Goal: Task Accomplishment & Management: Use online tool/utility

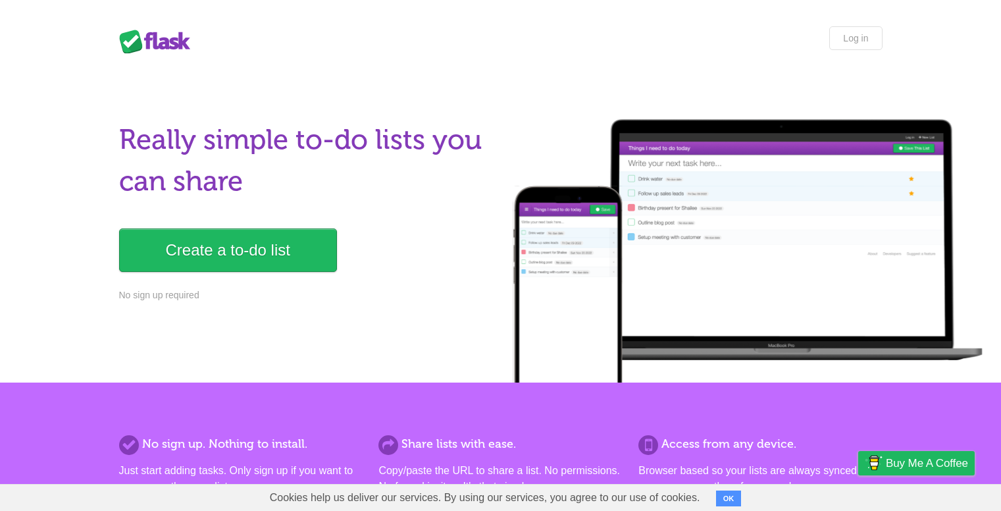
click at [302, 253] on link "Create a to-do list" at bounding box center [228, 249] width 218 height 43
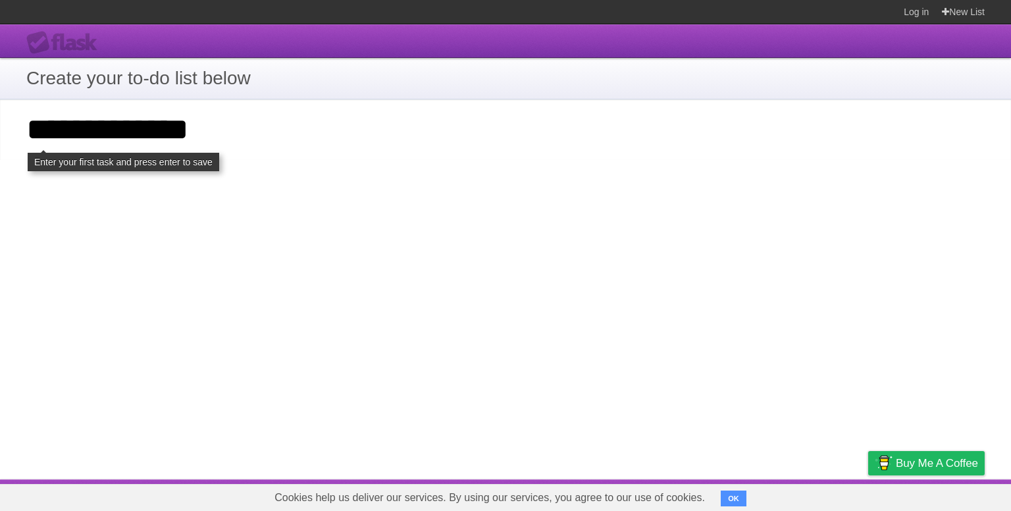
type input "**********"
click input "**********" at bounding box center [0, 0] width 0 height 0
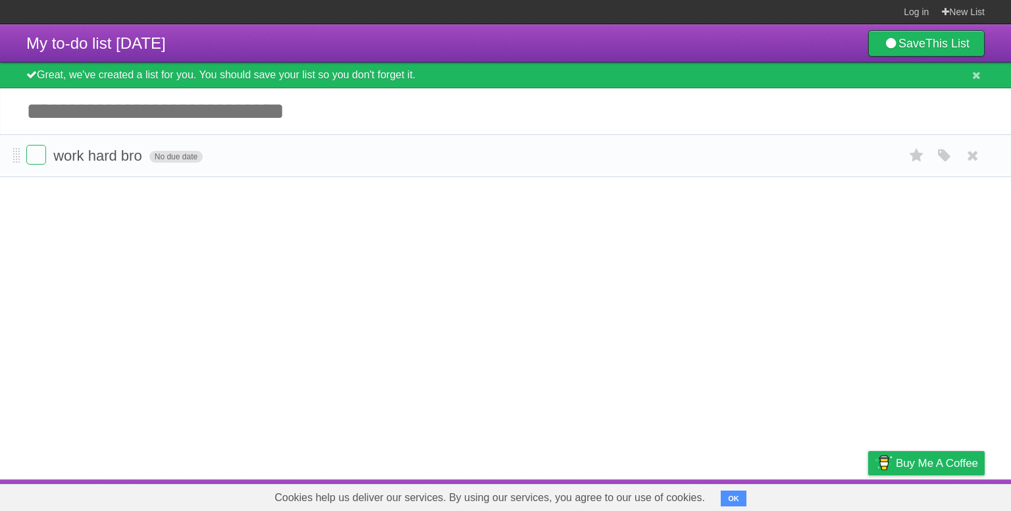
click at [180, 156] on span "No due date" at bounding box center [175, 157] width 53 height 12
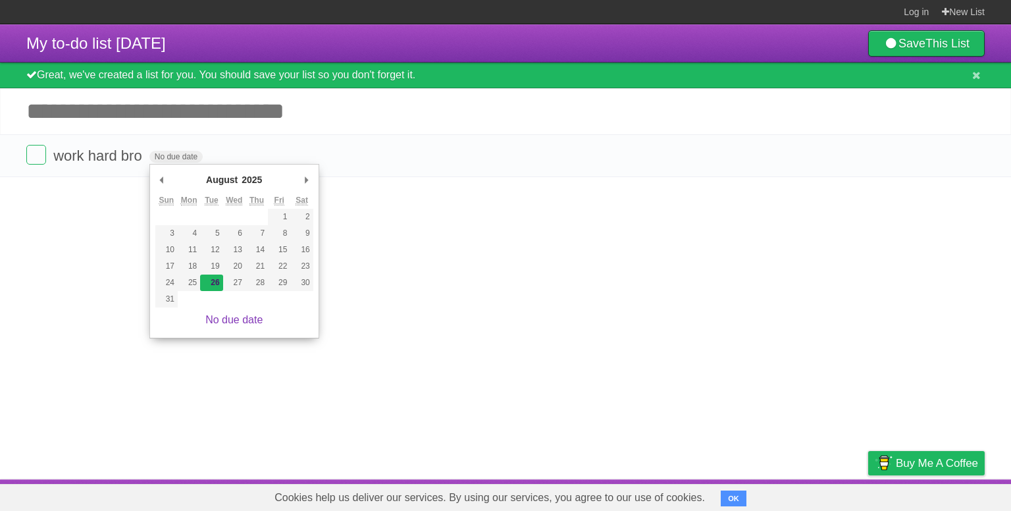
type span "[DATE]"
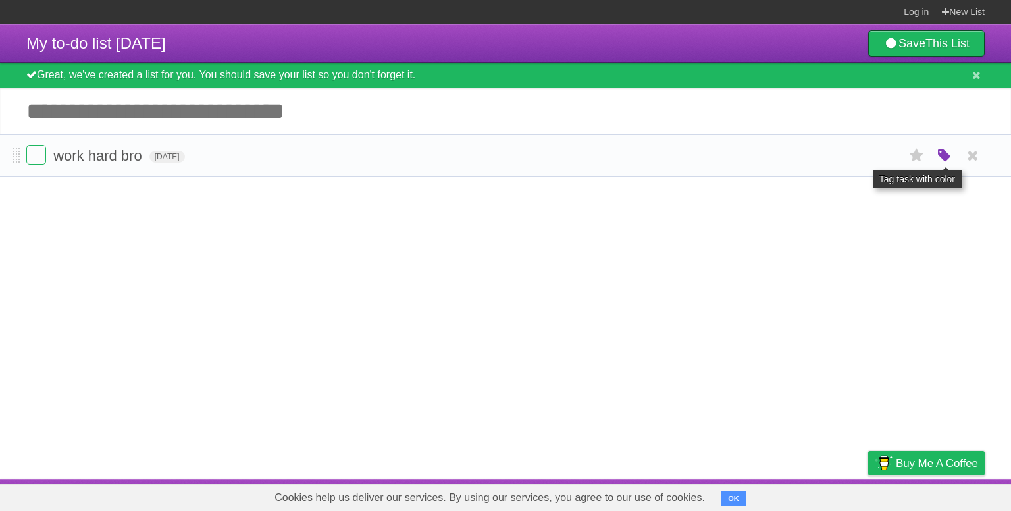
click at [944, 158] on icon "button" at bounding box center [944, 155] width 18 height 17
click at [856, 156] on label "Green" at bounding box center [852, 155] width 14 height 14
click at [116, 156] on span "work hard bro" at bounding box center [99, 155] width 92 height 16
click at [273, 159] on form "work hard bro [DATE] White Red Blue Green Purple Orange" at bounding box center [505, 156] width 958 height 22
click at [16, 161] on span at bounding box center [16, 156] width 7 height 16
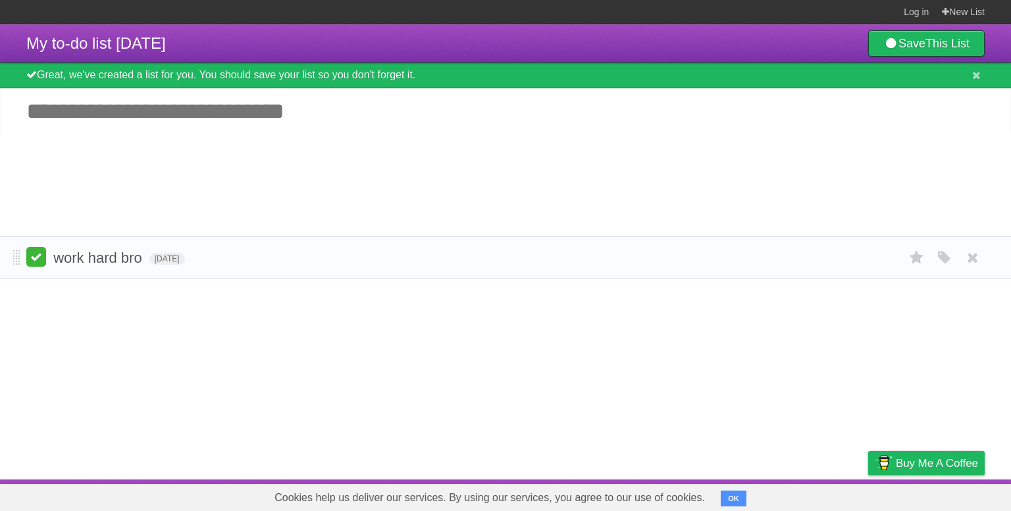
drag, startPoint x: 16, startPoint y: 161, endPoint x: 30, endPoint y: 261, distance: 101.7
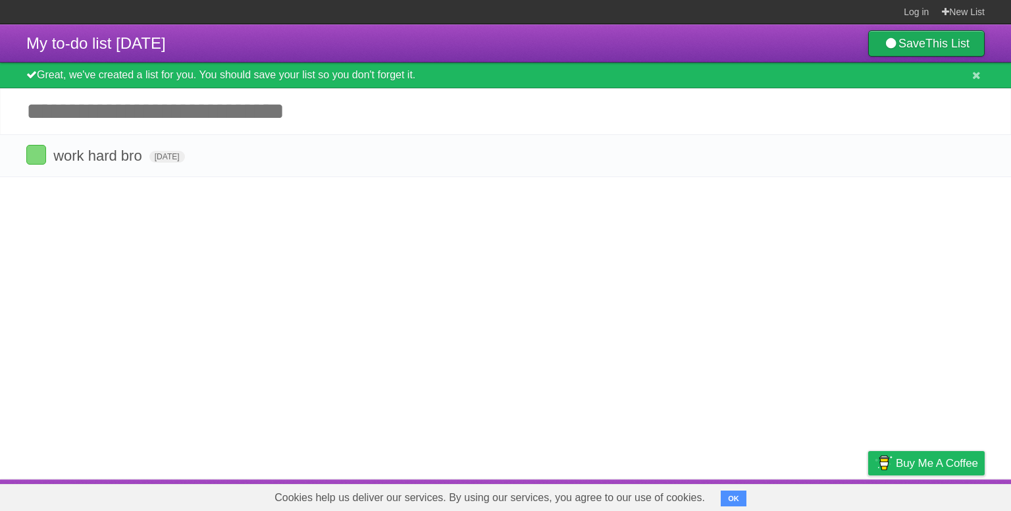
click at [879, 35] on link "Save This List" at bounding box center [926, 43] width 117 height 26
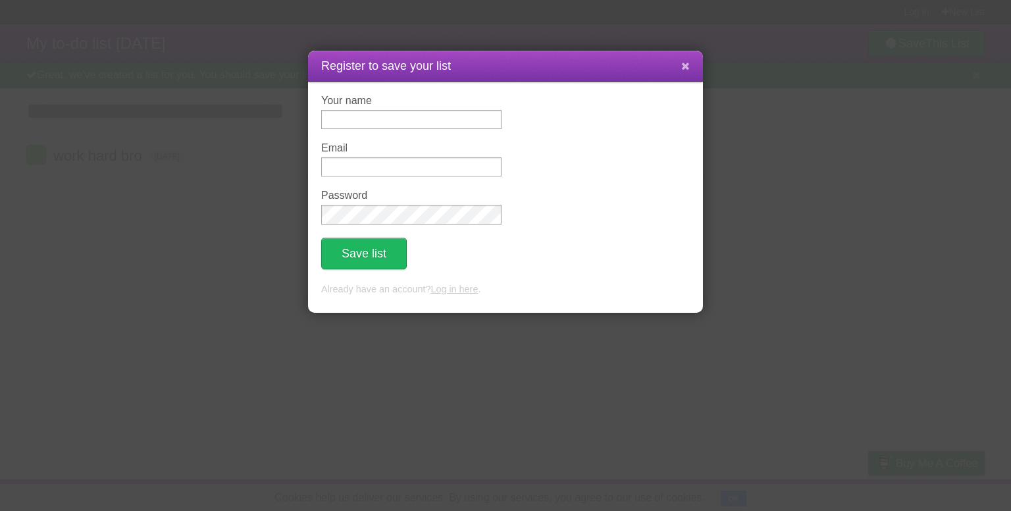
click at [690, 67] on button at bounding box center [685, 66] width 28 height 25
